Goal: Task Accomplishment & Management: Manage account settings

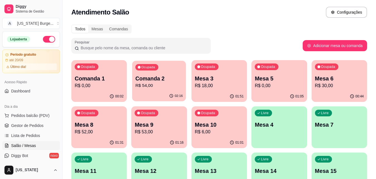
click at [160, 87] on p "R$ 54,00" at bounding box center [159, 86] width 47 height 6
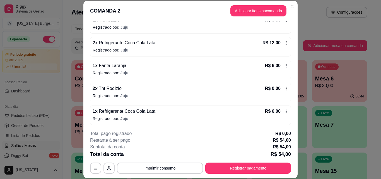
scroll to position [449, 0]
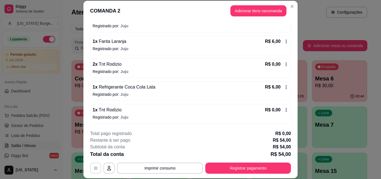
click at [93, 167] on icon "button" at bounding box center [95, 168] width 4 height 4
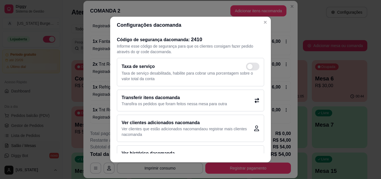
scroll to position [16, 0]
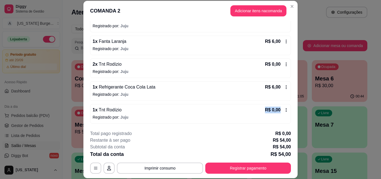
click at [195, 113] on div "1 x Tnt Rodízio R$ 0,00 Registrado por: [PERSON_NAME]" at bounding box center [190, 114] width 201 height 20
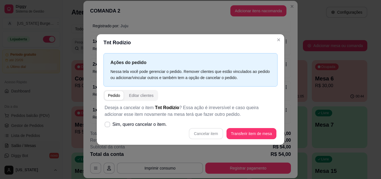
click at [114, 95] on div "Pedido" at bounding box center [114, 96] width 12 height 6
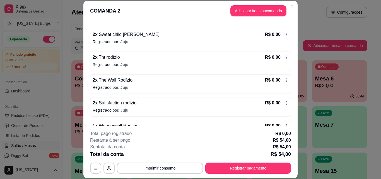
scroll to position [0, 0]
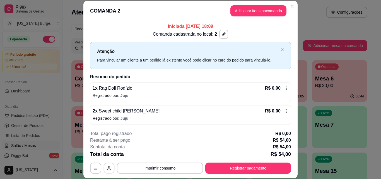
click at [106, 165] on button "button" at bounding box center [109, 168] width 11 height 11
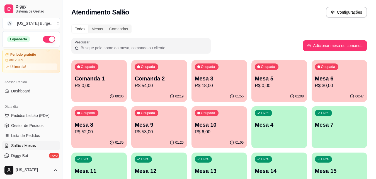
click at [163, 128] on p "Mesa 9" at bounding box center [159, 125] width 49 height 8
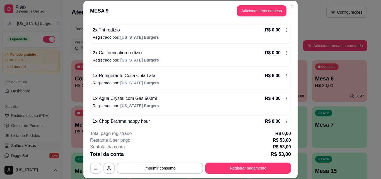
scroll to position [107, 0]
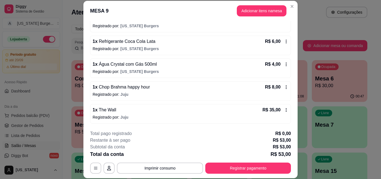
click at [286, 110] on icon at bounding box center [286, 110] width 1 height 4
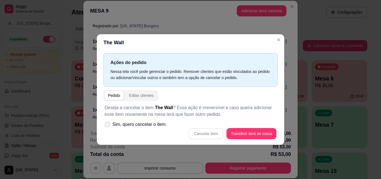
click at [108, 124] on icon at bounding box center [107, 124] width 4 height 3
click at [108, 126] on input "Sim, quero cancelar o item." at bounding box center [106, 128] width 4 height 4
checkbox input "true"
click at [202, 135] on button "Cancelar item" at bounding box center [205, 133] width 33 height 11
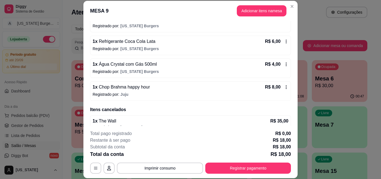
click at [284, 87] on icon at bounding box center [286, 87] width 4 height 4
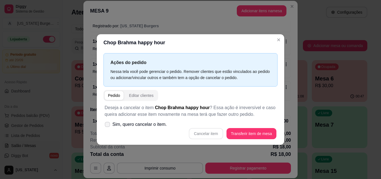
click at [107, 123] on icon at bounding box center [107, 124] width 4 height 3
click at [107, 126] on input "Sim, quero cancelar o item." at bounding box center [106, 128] width 4 height 4
checkbox input "true"
click at [199, 132] on button "Cancelar item" at bounding box center [205, 133] width 33 height 11
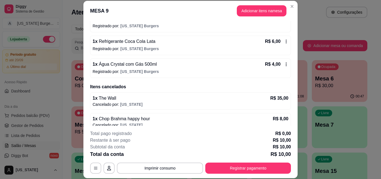
scroll to position [113, 0]
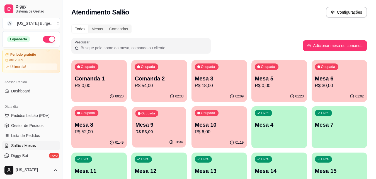
click at [151, 130] on p "R$ 53,00" at bounding box center [159, 132] width 47 height 6
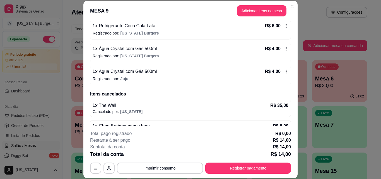
scroll to position [136, 0]
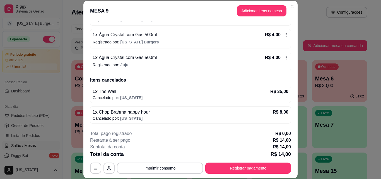
click at [284, 57] on icon at bounding box center [286, 58] width 4 height 4
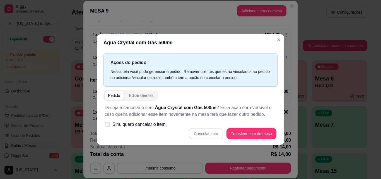
click at [107, 126] on icon at bounding box center [107, 124] width 4 height 3
click at [107, 126] on input "Sim, quero cancelar o item." at bounding box center [106, 128] width 4 height 4
checkbox input "true"
click at [207, 134] on button "Cancelar item" at bounding box center [206, 133] width 34 height 11
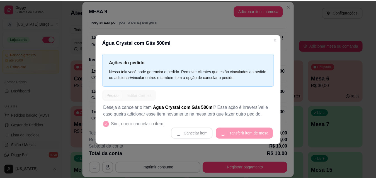
scroll to position [134, 0]
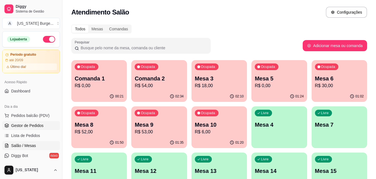
click at [16, 124] on span "Gestor de Pedidos" at bounding box center [27, 126] width 32 height 6
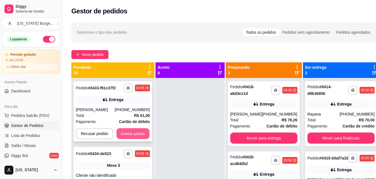
click at [122, 134] on button "Aceitar pedido" at bounding box center [133, 134] width 33 height 11
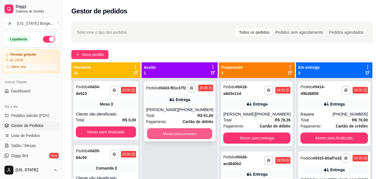
click at [160, 139] on button "Mover para preparo" at bounding box center [179, 134] width 65 height 11
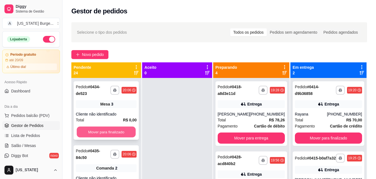
click at [132, 132] on button "Mover para finalizado" at bounding box center [106, 132] width 59 height 11
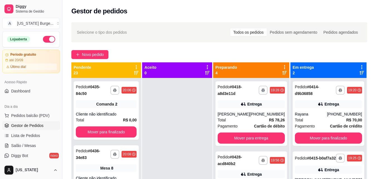
click at [132, 132] on button "Mover para finalizado" at bounding box center [106, 132] width 61 height 11
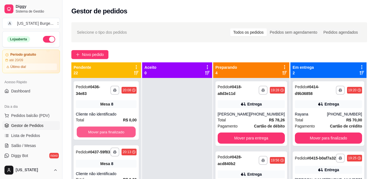
click at [132, 132] on button "Mover para finalizado" at bounding box center [106, 132] width 59 height 11
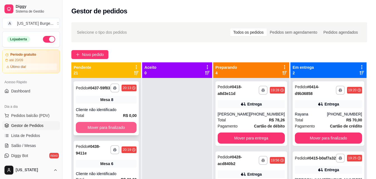
click at [124, 133] on button "Mover para finalizado" at bounding box center [106, 127] width 61 height 11
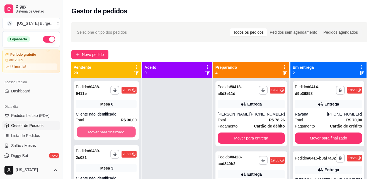
click at [124, 133] on button "Mover para finalizado" at bounding box center [106, 132] width 59 height 11
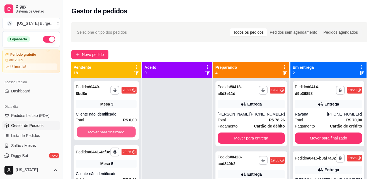
click at [124, 133] on button "Mover para finalizado" at bounding box center [106, 132] width 59 height 11
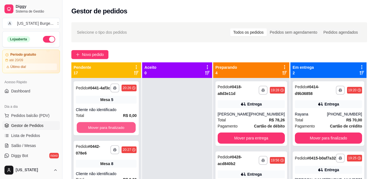
click at [124, 133] on button "Mover para finalizado" at bounding box center [106, 127] width 59 height 11
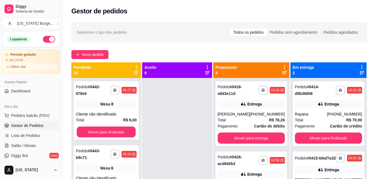
click at [124, 133] on button "Mover para finalizado" at bounding box center [106, 132] width 59 height 11
click at [124, 133] on button "Mover para finalizado" at bounding box center [106, 132] width 61 height 11
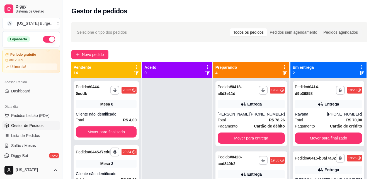
click at [124, 133] on button "Mover para finalizado" at bounding box center [106, 132] width 61 height 11
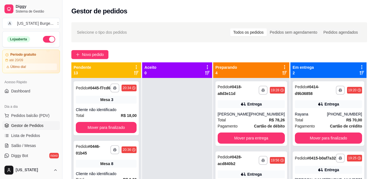
click at [124, 133] on button "Mover para finalizado" at bounding box center [106, 127] width 61 height 11
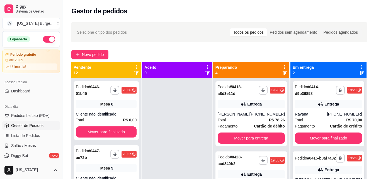
click at [124, 133] on button "Mover para finalizado" at bounding box center [106, 132] width 61 height 11
click at [124, 133] on button "Mover para finalizado" at bounding box center [106, 132] width 59 height 11
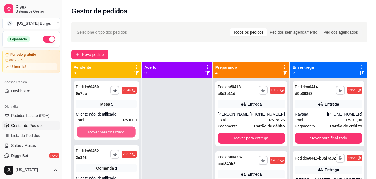
click at [124, 133] on button "Mover para finalizado" at bounding box center [106, 132] width 59 height 11
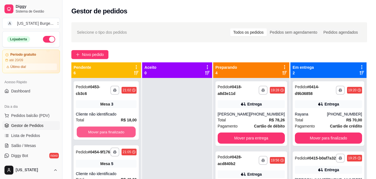
click at [124, 133] on button "Mover para finalizado" at bounding box center [106, 132] width 59 height 11
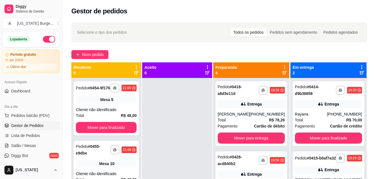
click at [124, 133] on button "Mover para finalizado" at bounding box center [106, 127] width 61 height 11
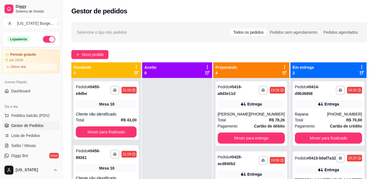
click at [124, 133] on button "Mover para finalizado" at bounding box center [106, 132] width 61 height 11
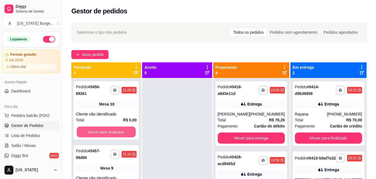
click at [124, 133] on button "Mover para finalizado" at bounding box center [106, 132] width 59 height 11
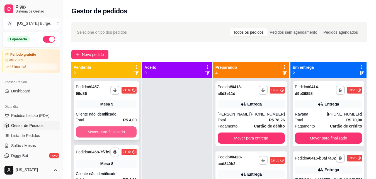
click at [123, 129] on button "Mover para finalizado" at bounding box center [106, 132] width 61 height 11
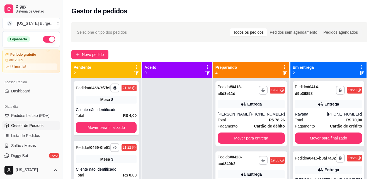
click at [123, 129] on button "Mover para finalizado" at bounding box center [106, 127] width 61 height 11
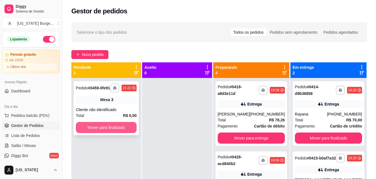
click at [123, 126] on button "Mover para finalizado" at bounding box center [106, 127] width 61 height 11
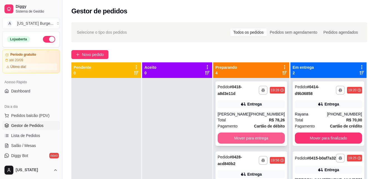
click at [261, 138] on button "Mover para entrega" at bounding box center [251, 138] width 67 height 11
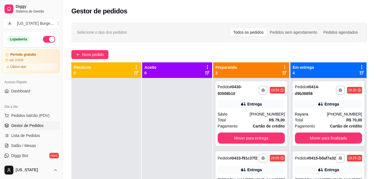
click at [261, 138] on button "Mover para entrega" at bounding box center [251, 138] width 67 height 11
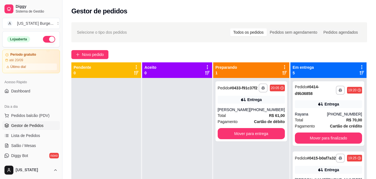
click at [261, 138] on button "Mover para entrega" at bounding box center [251, 133] width 67 height 11
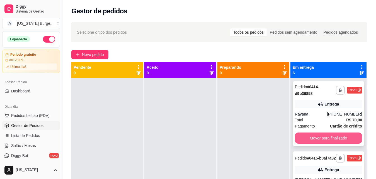
click at [323, 142] on button "Mover para finalizado" at bounding box center [328, 138] width 67 height 11
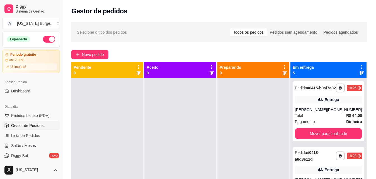
click at [323, 139] on button "Mover para finalizado" at bounding box center [328, 133] width 67 height 11
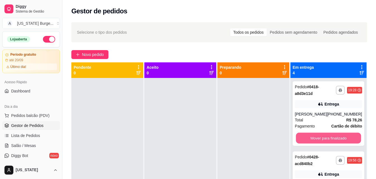
click at [323, 142] on button "Mover para finalizado" at bounding box center [328, 138] width 65 height 11
click at [323, 142] on div "Mover para finalizado" at bounding box center [328, 138] width 67 height 11
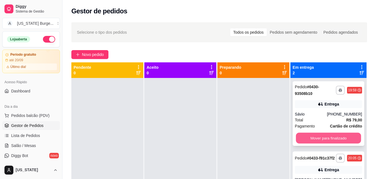
click at [331, 140] on button "Mover para finalizado" at bounding box center [328, 138] width 65 height 11
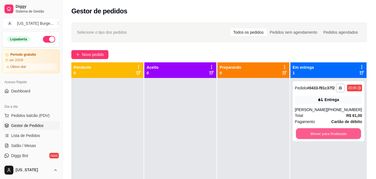
click at [331, 139] on button "Mover para finalizado" at bounding box center [328, 134] width 65 height 11
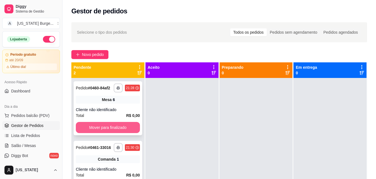
click at [128, 129] on button "Mover para finalizado" at bounding box center [108, 127] width 64 height 11
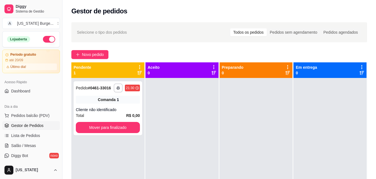
click at [128, 129] on button "Mover para finalizado" at bounding box center [108, 127] width 64 height 11
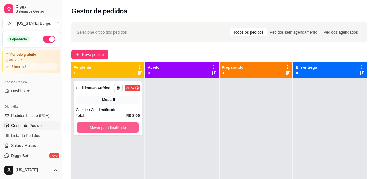
click at [128, 129] on button "Mover para finalizado" at bounding box center [108, 127] width 62 height 11
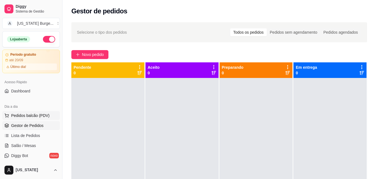
click at [33, 114] on span "Pedidos balcão (PDV)" at bounding box center [30, 116] width 38 height 6
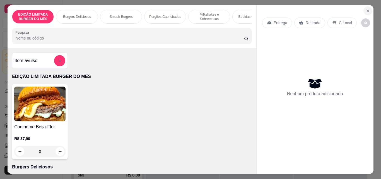
click at [367, 10] on icon "Close" at bounding box center [368, 11] width 2 height 2
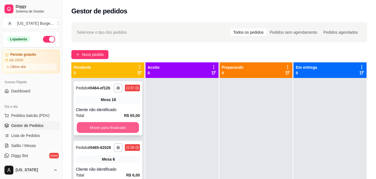
click at [102, 133] on button "Mover para finalizado" at bounding box center [108, 127] width 62 height 11
click at [107, 129] on button "Mover para finalizado" at bounding box center [108, 127] width 64 height 11
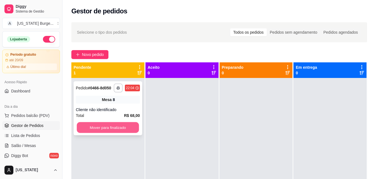
click at [107, 127] on button "Mover para finalizado" at bounding box center [108, 127] width 62 height 11
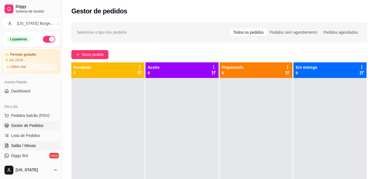
click at [28, 145] on span "Salão / Mesas" at bounding box center [23, 146] width 25 height 6
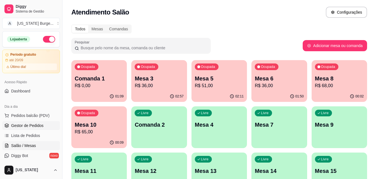
click at [32, 126] on span "Gestor de Pedidos" at bounding box center [27, 126] width 32 height 6
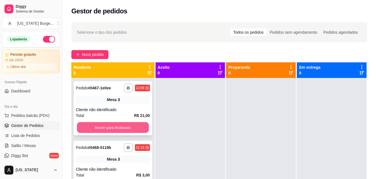
click at [139, 132] on button "Mover para finalizado" at bounding box center [113, 127] width 72 height 11
click at [132, 129] on button "Mover para finalizado" at bounding box center [113, 127] width 74 height 11
click at [132, 129] on button "Mover para finalizado" at bounding box center [113, 127] width 72 height 11
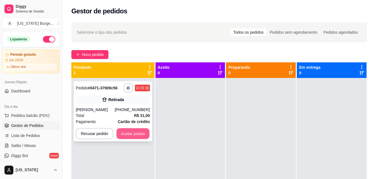
click at [139, 134] on button "Aceitar pedido" at bounding box center [133, 134] width 33 height 11
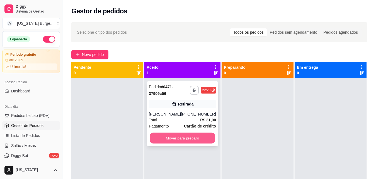
click at [183, 141] on button "Mover para preparo" at bounding box center [182, 138] width 65 height 11
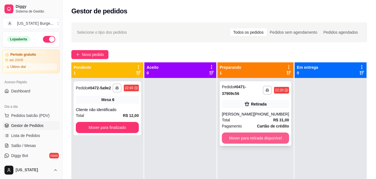
click at [256, 141] on button "Mover para retirada disponível" at bounding box center [255, 138] width 67 height 11
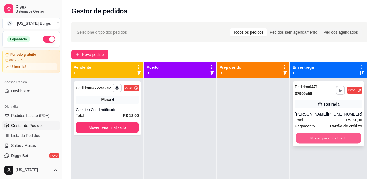
click at [327, 138] on button "Mover para finalizado" at bounding box center [328, 138] width 65 height 11
